Goal: Task Accomplishment & Management: Use online tool/utility

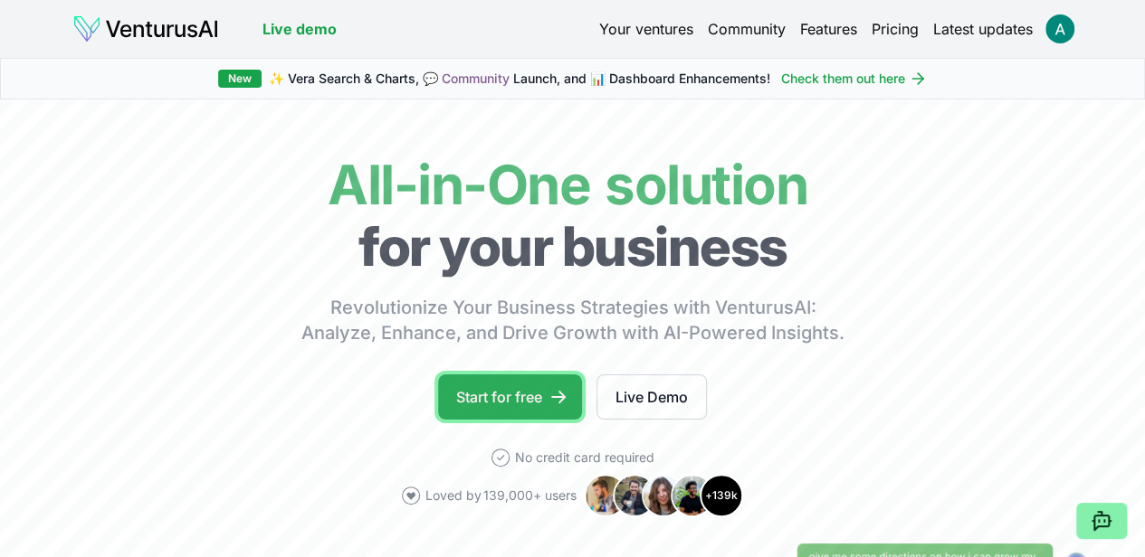
click at [496, 420] on link "Start for free" at bounding box center [510, 397] width 144 height 45
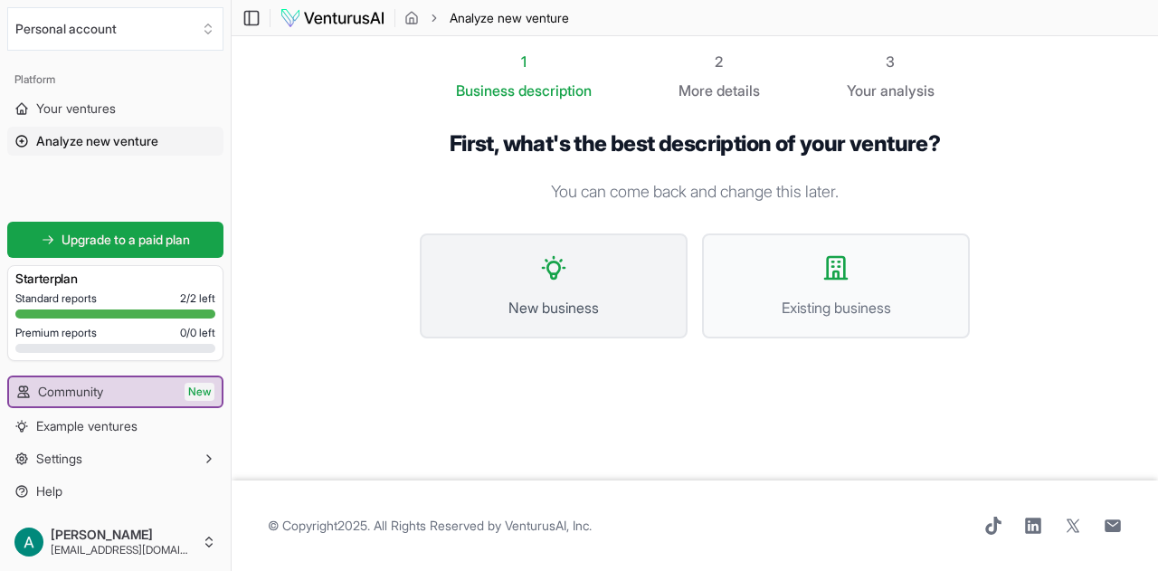
click at [539, 297] on span "New business" at bounding box center [554, 308] width 228 height 22
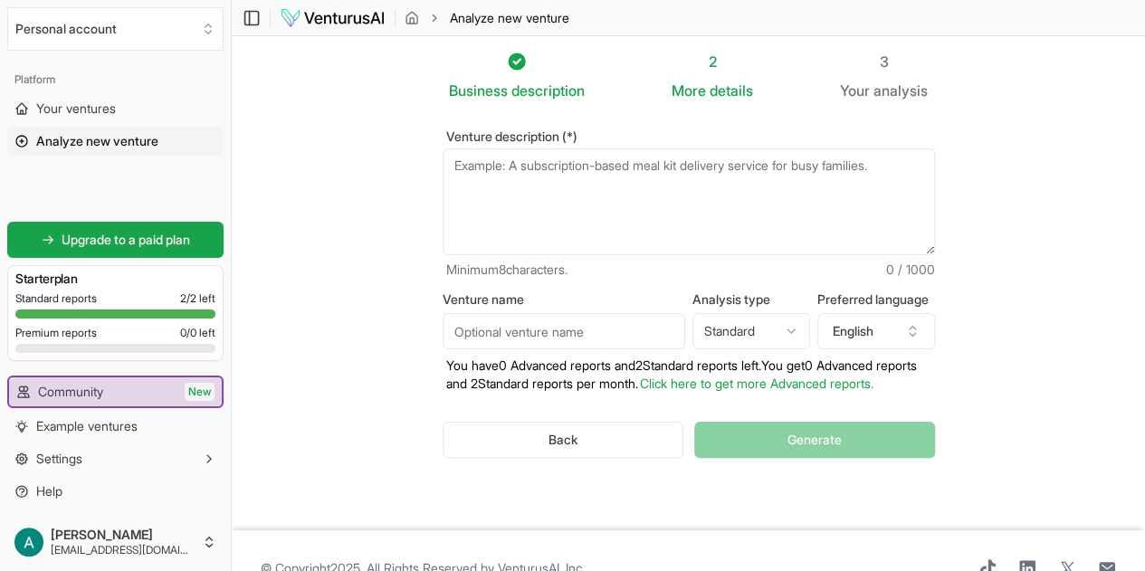
click at [550, 173] on textarea "Venture description (*)" at bounding box center [688, 201] width 492 height 107
type textarea "E"
click at [642, 162] on textarea "Venture description (*)" at bounding box center [688, 201] width 492 height 107
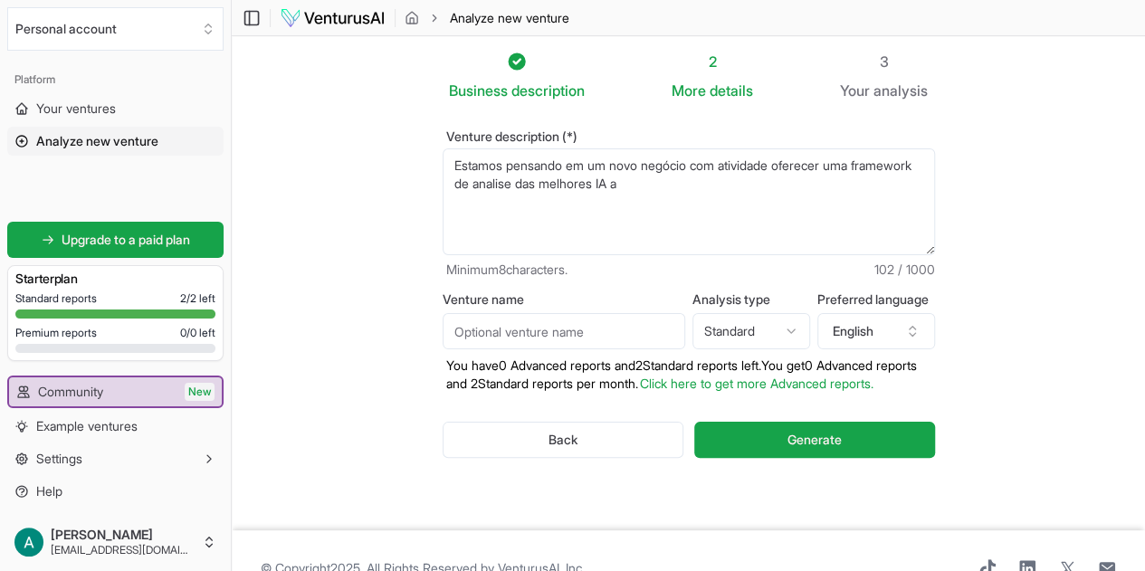
type textarea "Estamos pensando em um novo negócio com atividade oferecer uma framework de ana…"
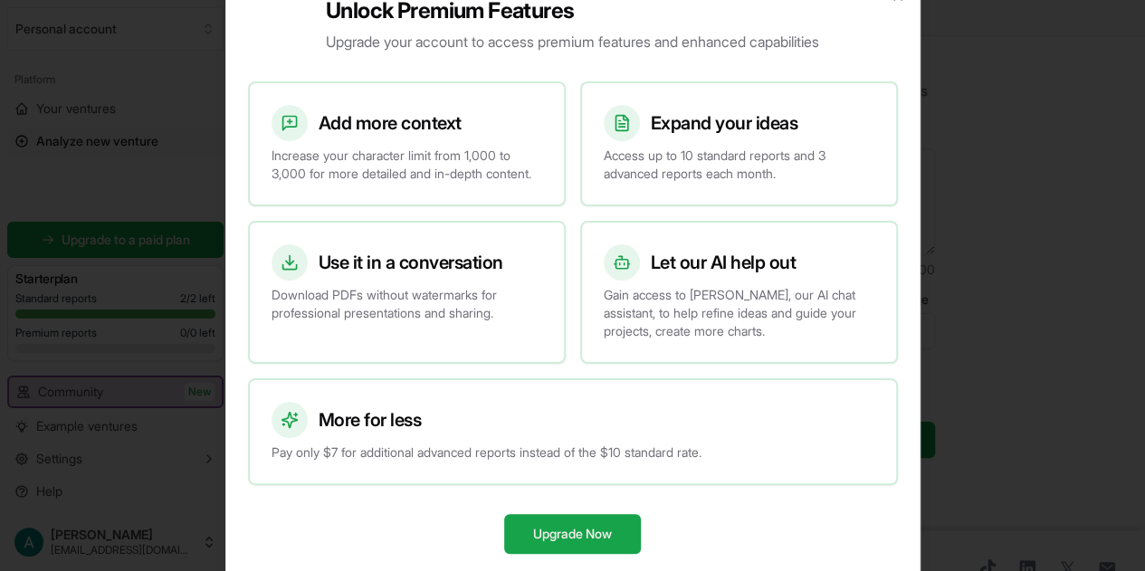
click at [801, 147] on div at bounding box center [572, 285] width 1145 height 571
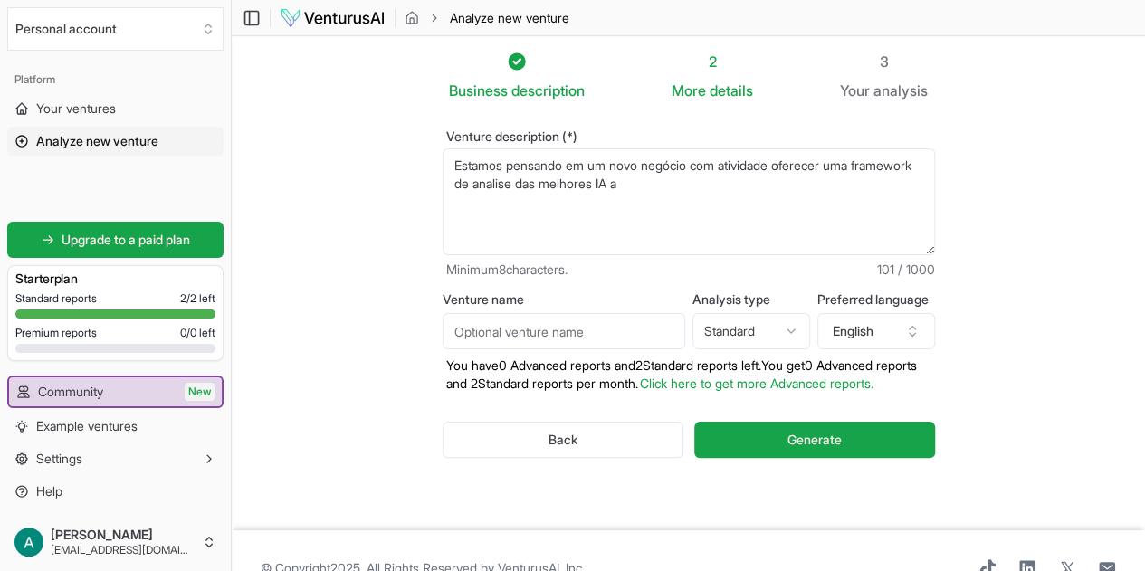
click at [604, 184] on textarea "Estamos pensando em um novo negócio com atividade oferecer uma framework de ana…" at bounding box center [688, 201] width 492 height 107
click at [756, 167] on textarea "Estamos pensando em um novo negócio com atividade oferecer uma framework de ana…" at bounding box center [688, 201] width 492 height 107
click at [801, 167] on textarea "Estamos pensando em um novo negócio com atividade oferecer uma framework de ana…" at bounding box center [688, 201] width 492 height 107
click at [591, 185] on textarea "Estamos pensando em um novo negócio com atividade oferecer uma framework de ana…" at bounding box center [688, 201] width 492 height 107
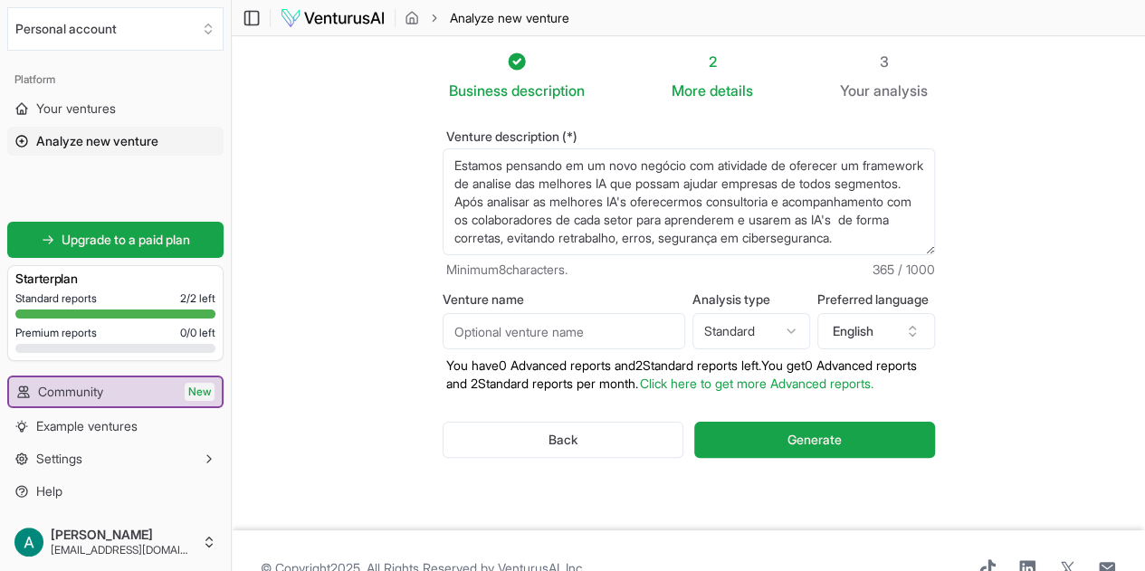
paste textarea "Mapear suas necessidades de treinamento. Selecionar cursos já existentes, confi…"
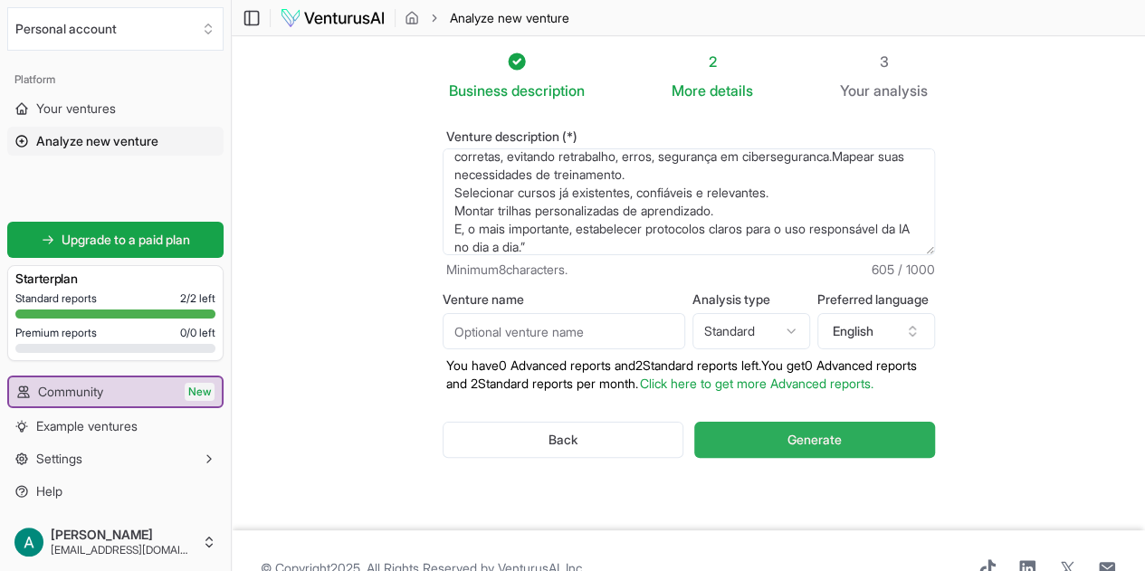
type textarea "Estamos pensando em um novo negócio com atividade de oferecer um framework de a…"
click at [801, 439] on span "Generate" at bounding box center [814, 440] width 54 height 18
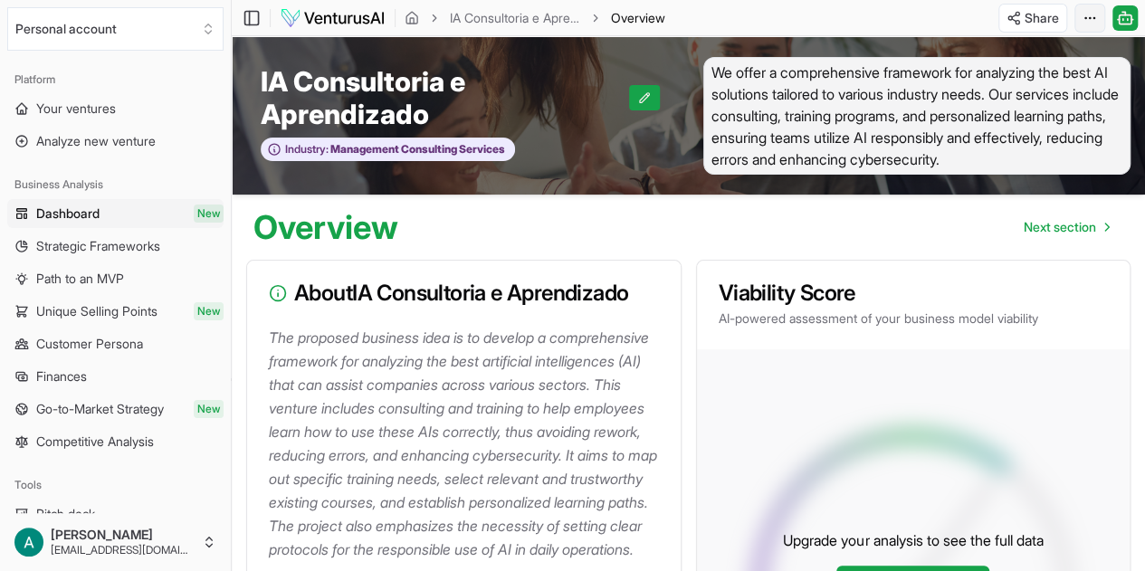
click at [801, 14] on html "We value your privacy We use cookies to enhance your browsing experience, serve…" at bounding box center [572, 285] width 1145 height 571
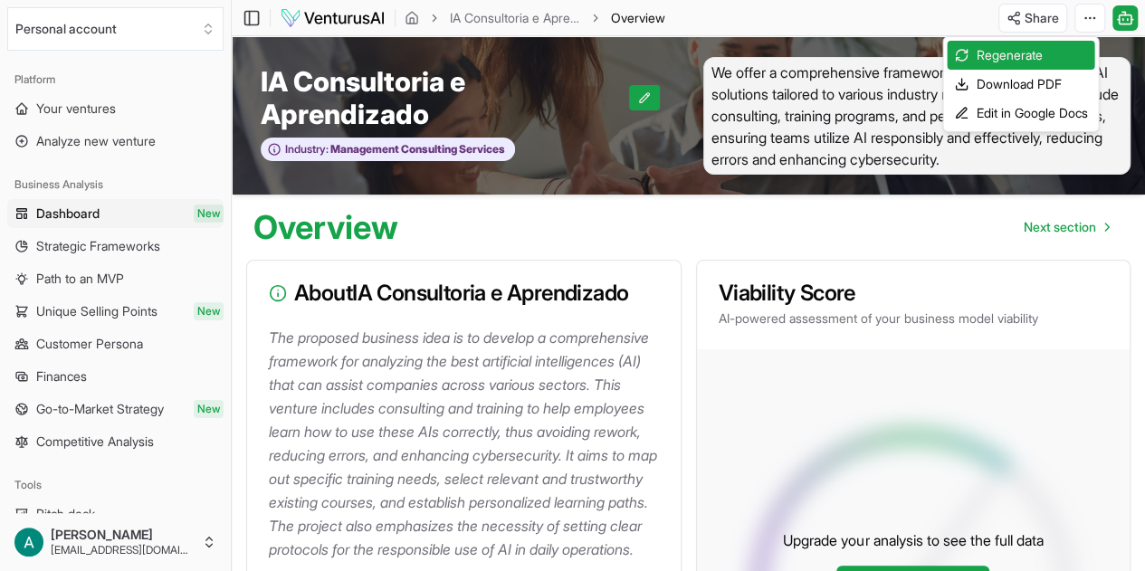
click at [612, 222] on html "We value your privacy We use cookies to enhance your browsing experience, serve…" at bounding box center [572, 285] width 1145 height 571
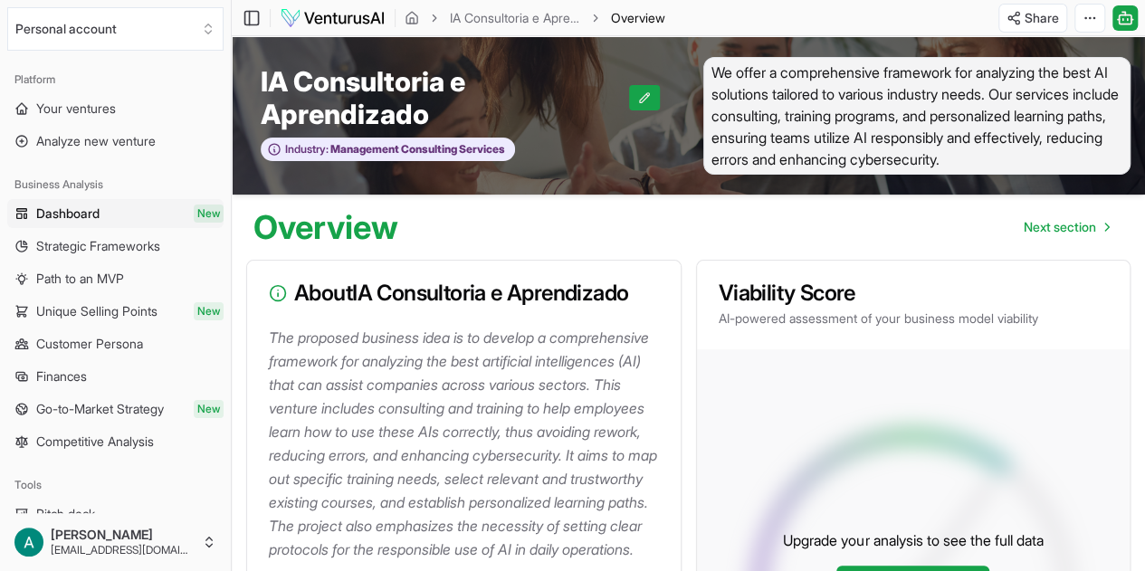
drag, startPoint x: 760, startPoint y: 421, endPoint x: 735, endPoint y: 389, distance: 40.6
click at [760, 421] on div "Upgrade your analysis to see the full data Convert to Advanced" at bounding box center [913, 565] width 433 height 433
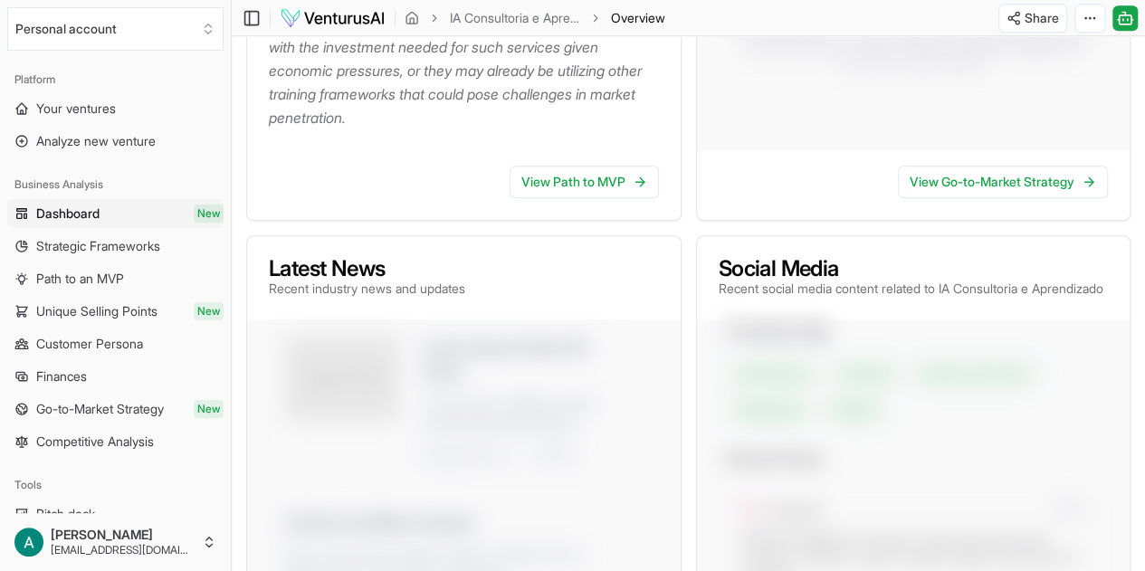
scroll to position [633, 0]
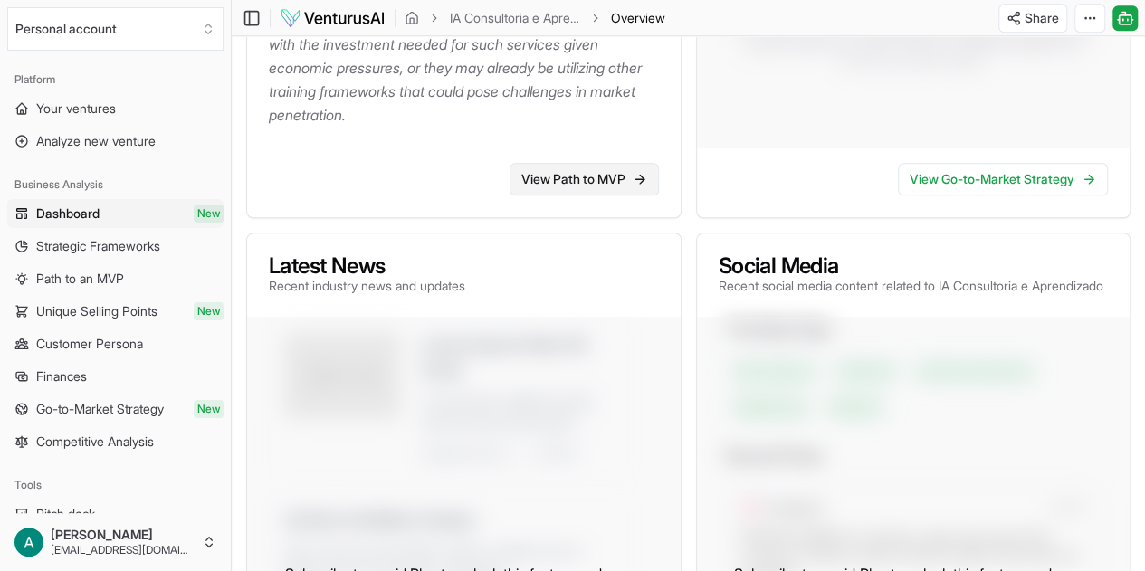
click at [575, 195] on link "View Path to MVP" at bounding box center [583, 179] width 149 height 33
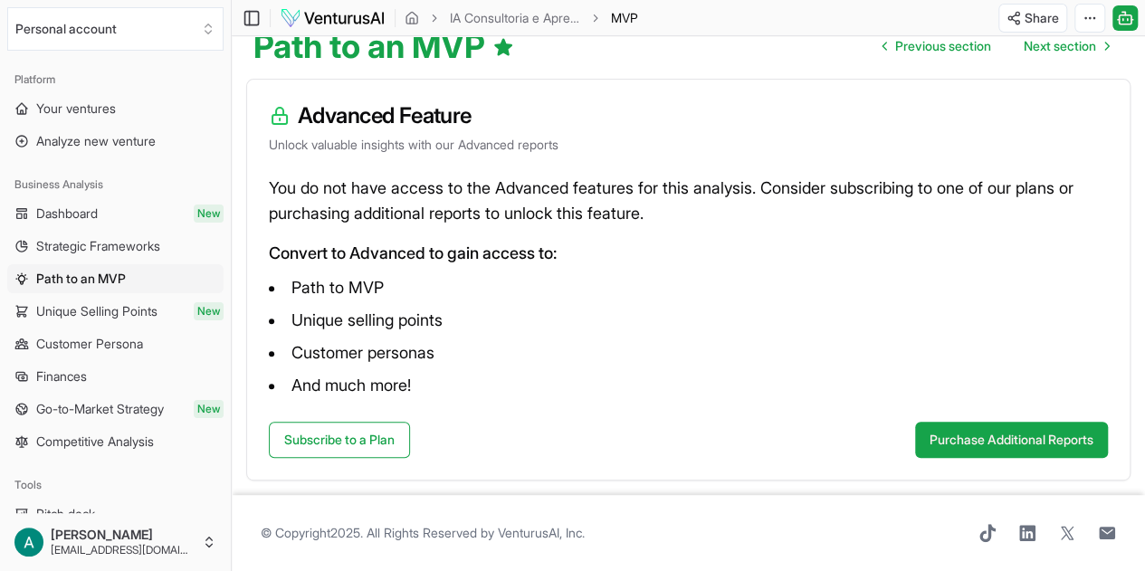
scroll to position [176, 0]
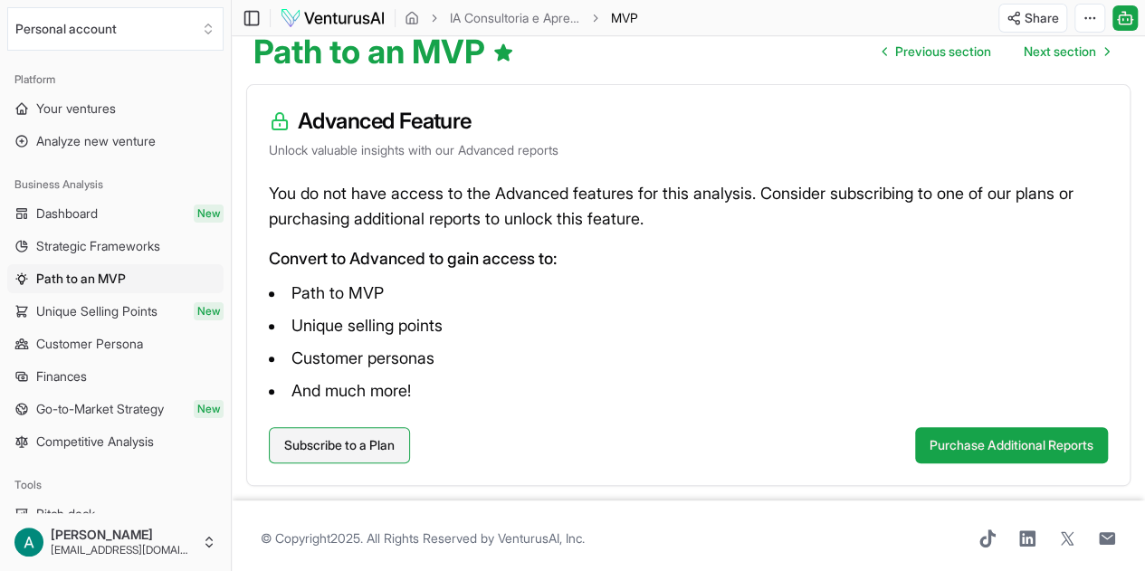
click at [335, 451] on link "Subscribe to a Plan" at bounding box center [339, 445] width 141 height 36
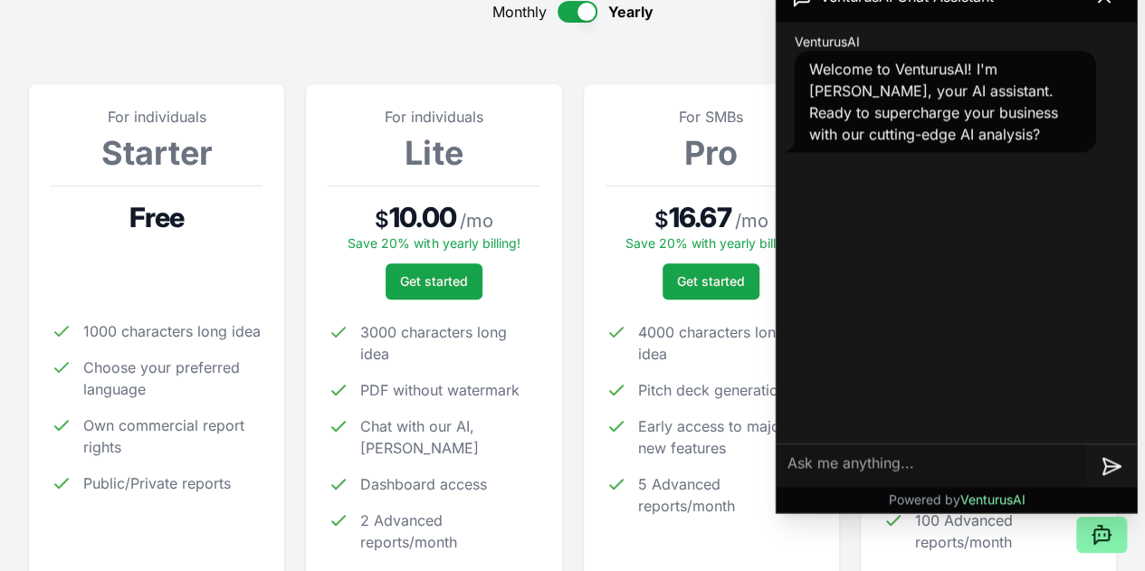
scroll to position [181, 0]
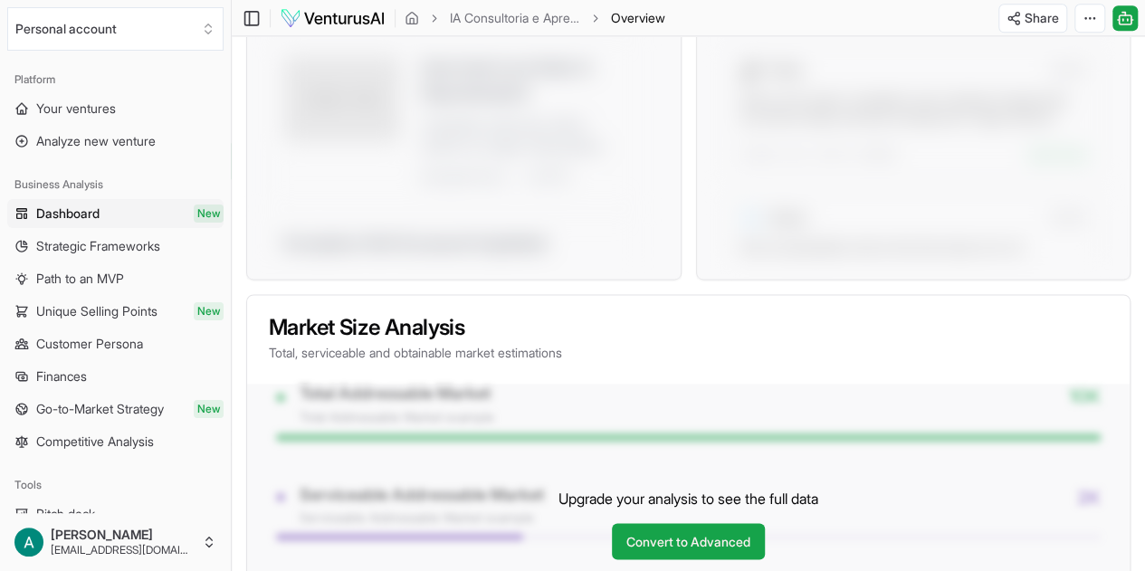
scroll to position [965, 0]
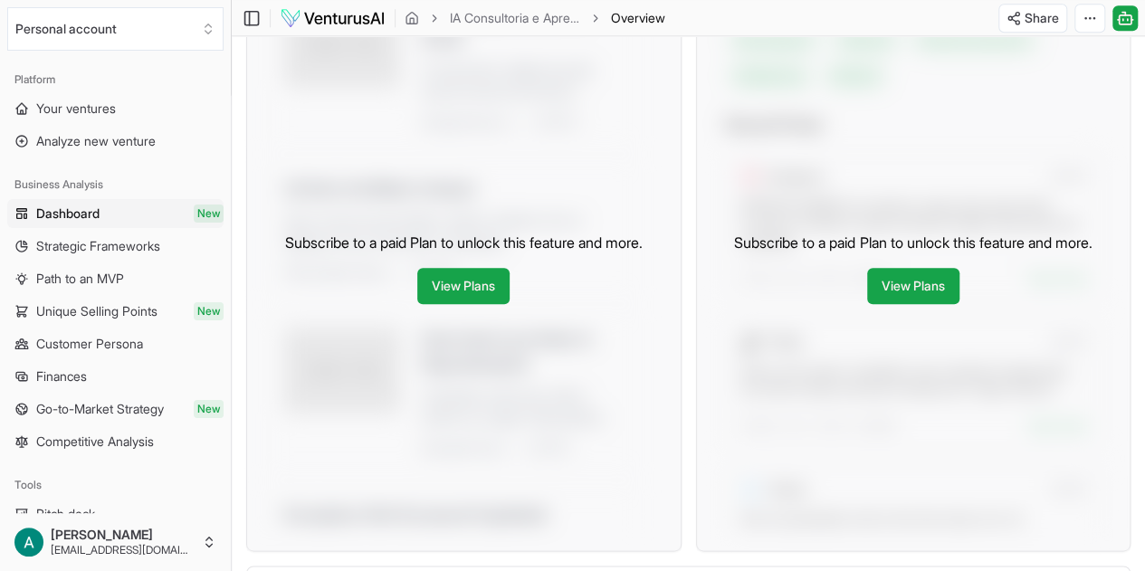
click at [527, 213] on div "Subscribe to a paid Plan to unlock this feature and more. View Plans" at bounding box center [463, 268] width 433 height 565
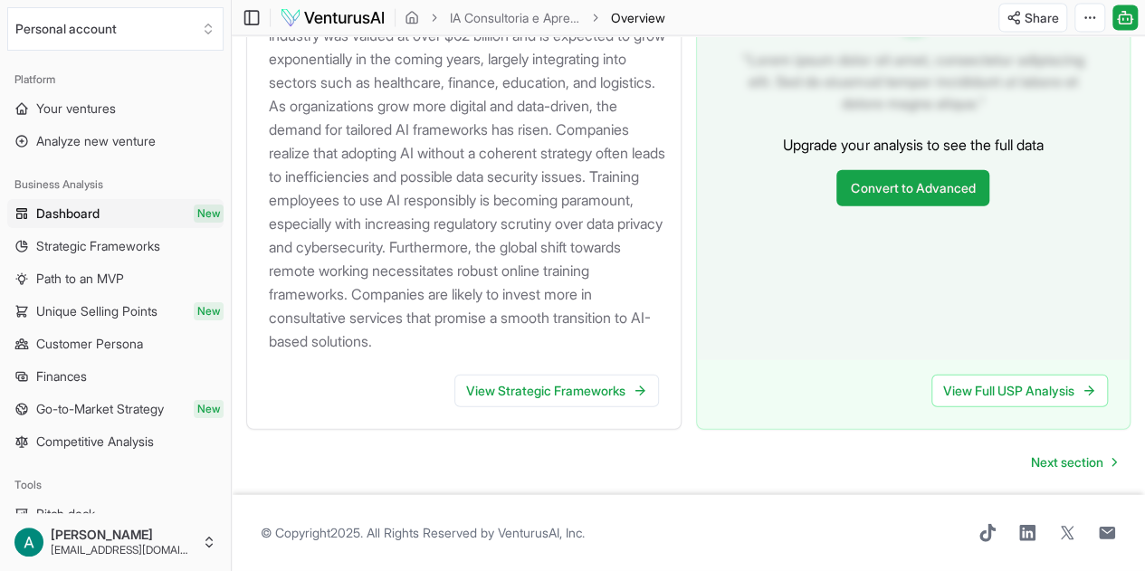
scroll to position [2141, 0]
click at [577, 388] on link "View Strategic Frameworks" at bounding box center [556, 391] width 205 height 33
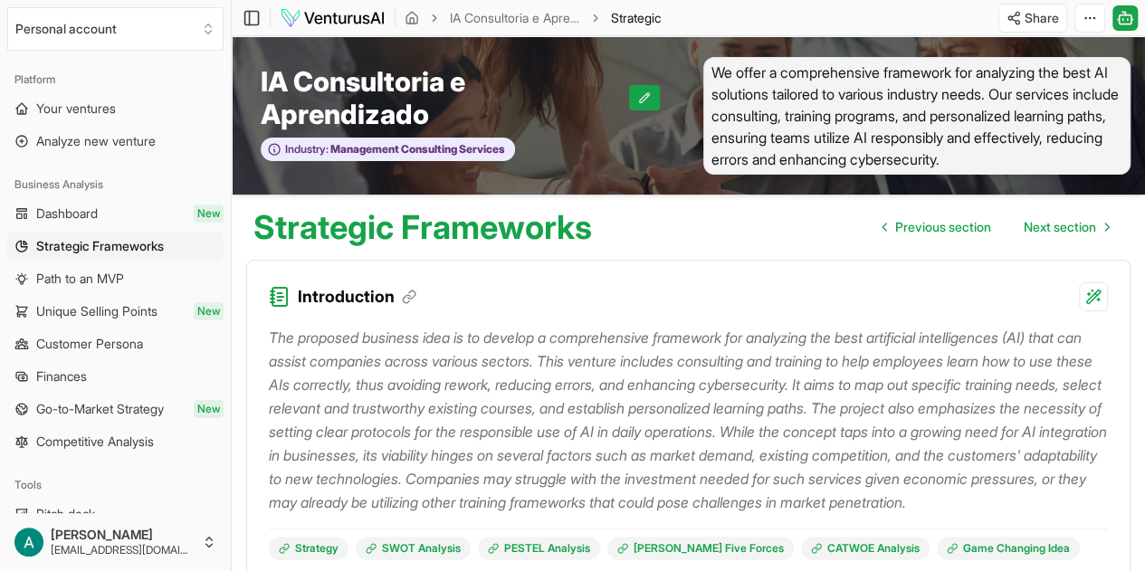
drag, startPoint x: 1091, startPoint y: 2, endPoint x: 785, endPoint y: 14, distance: 306.1
click at [790, 14] on div "Toggle Sidebar IA Consultoria e Aprendizado Strategic Frameworks Share Toggle C…" at bounding box center [688, 18] width 913 height 29
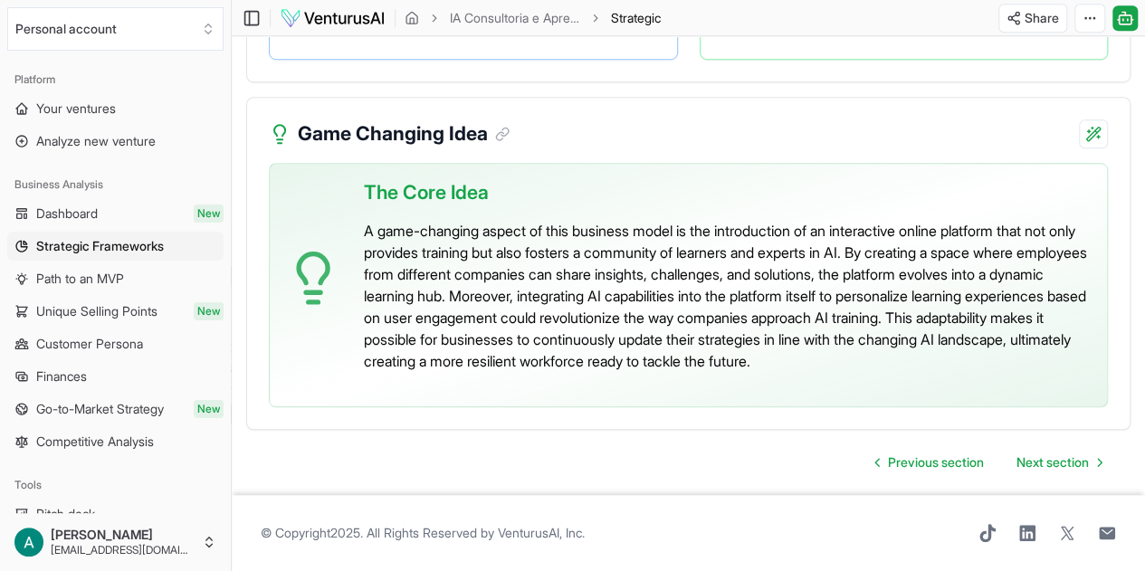
scroll to position [4171, 0]
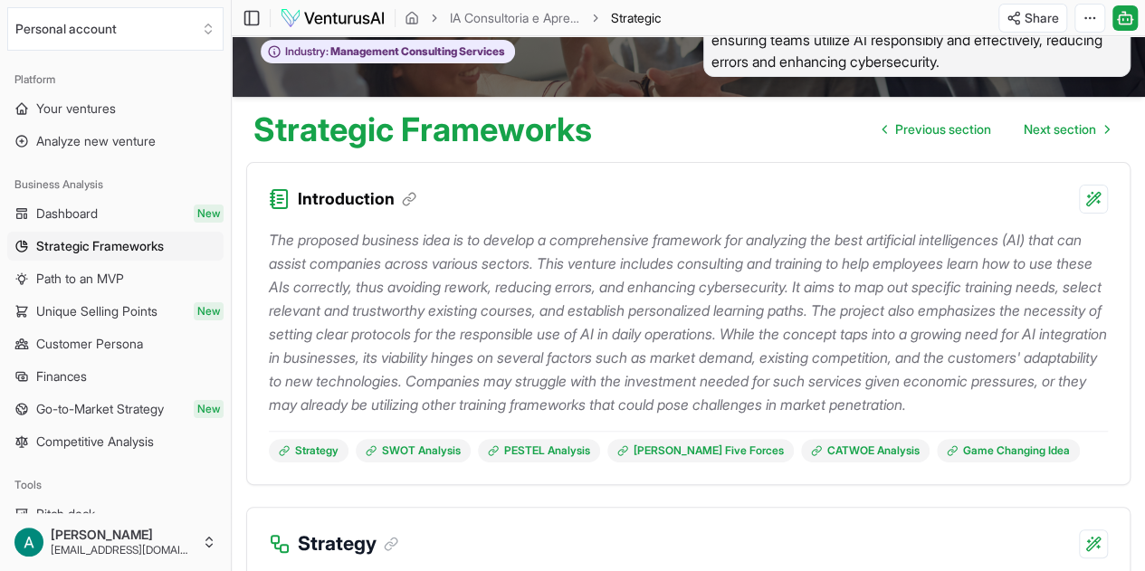
scroll to position [0, 0]
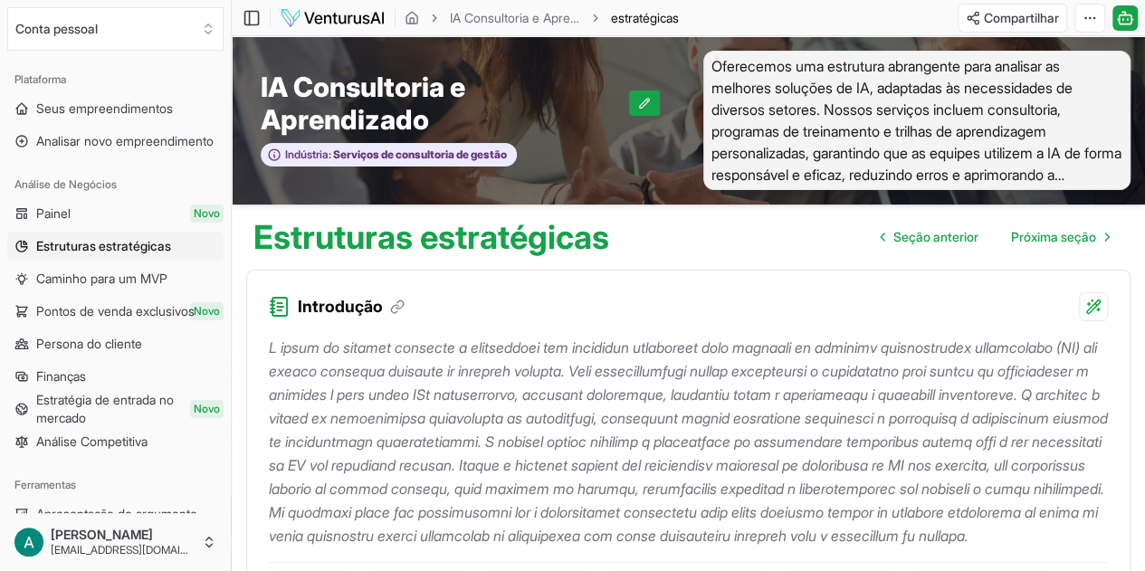
click at [783, 308] on div "Introdução" at bounding box center [688, 296] width 882 height 51
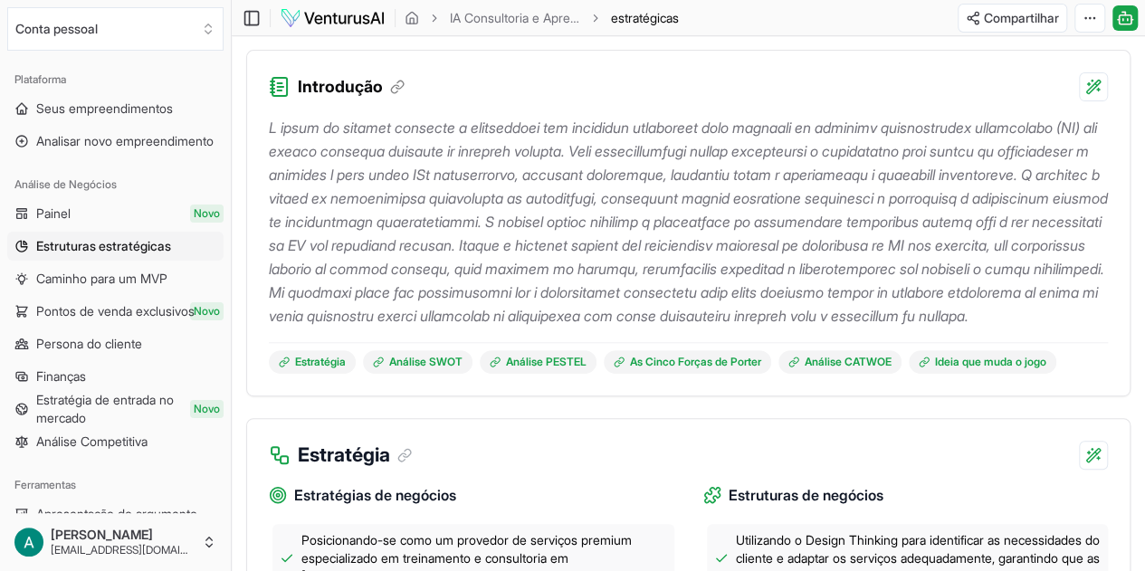
scroll to position [181, 0]
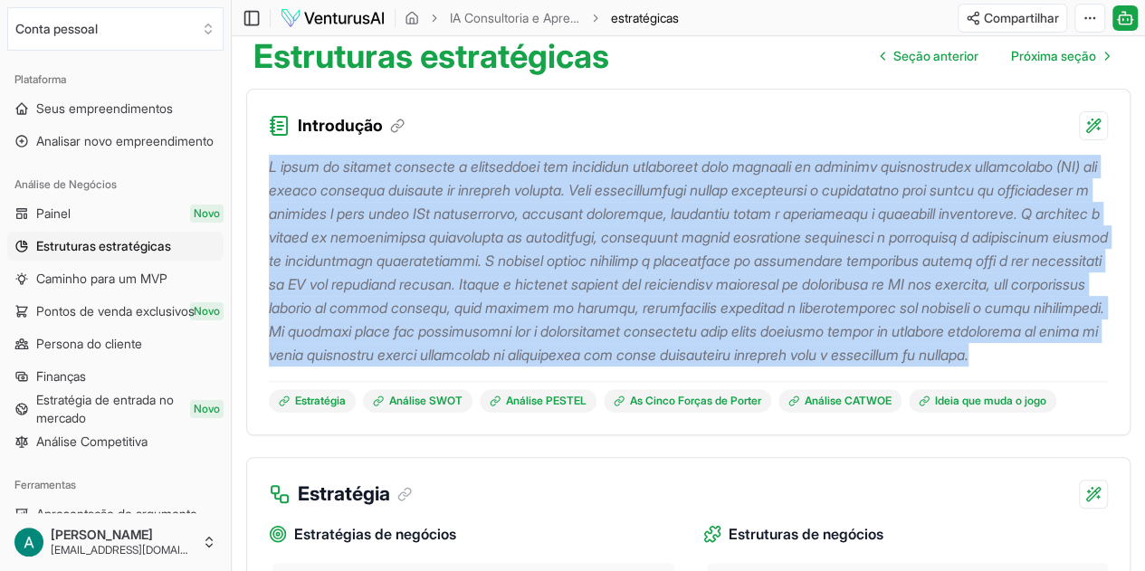
drag, startPoint x: 898, startPoint y: 388, endPoint x: 254, endPoint y: 151, distance: 685.7
click at [254, 151] on div "Estratégia Análise SWOT Análise PESTEL As Cinco Forças de Porter Análise CATWOE…" at bounding box center [688, 287] width 882 height 294
copy font "A ideia de negócio proposta é desenvolver uma estrutura abrangente para analisa…"
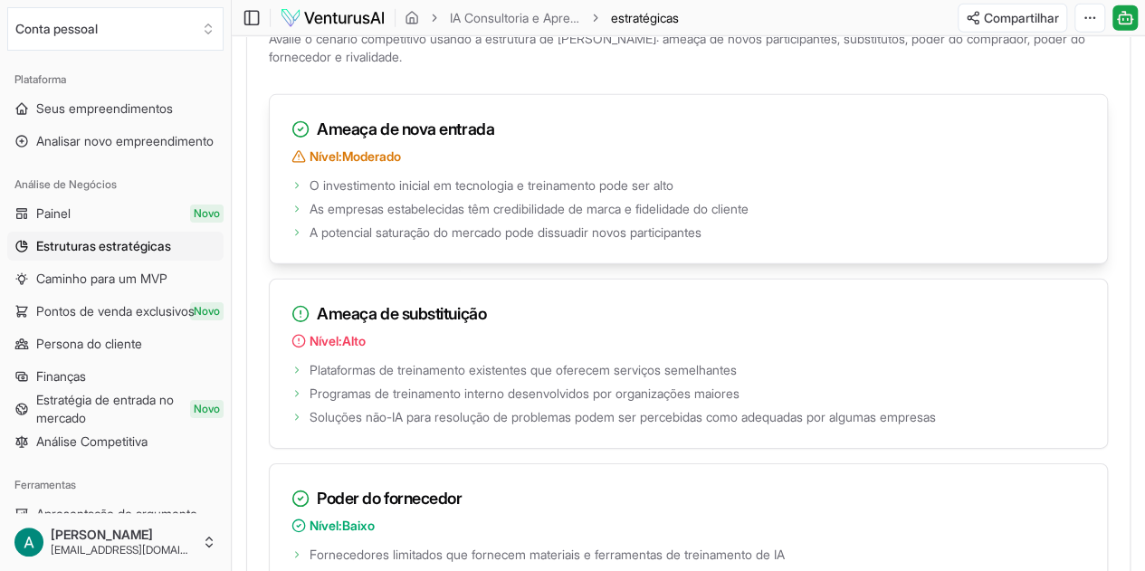
scroll to position [2687, 0]
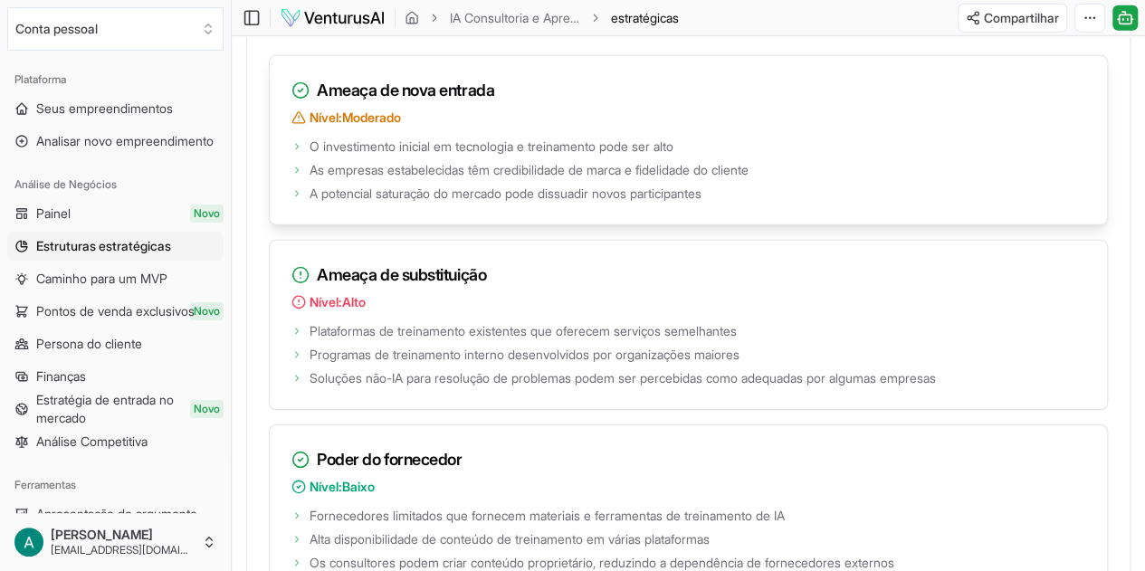
click at [887, 127] on p "Nível: Moderado" at bounding box center [688, 118] width 794 height 18
